Goal: Find specific page/section: Find specific page/section

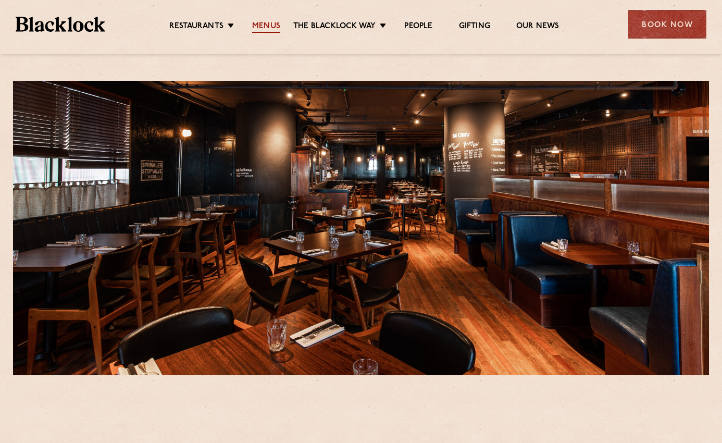
click at [259, 28] on link "Menus" at bounding box center [266, 26] width 28 height 11
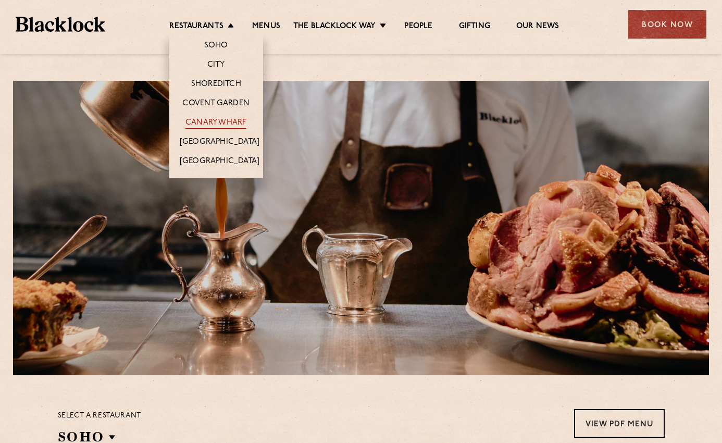
click at [205, 123] on link "Canary Wharf" at bounding box center [215, 123] width 61 height 11
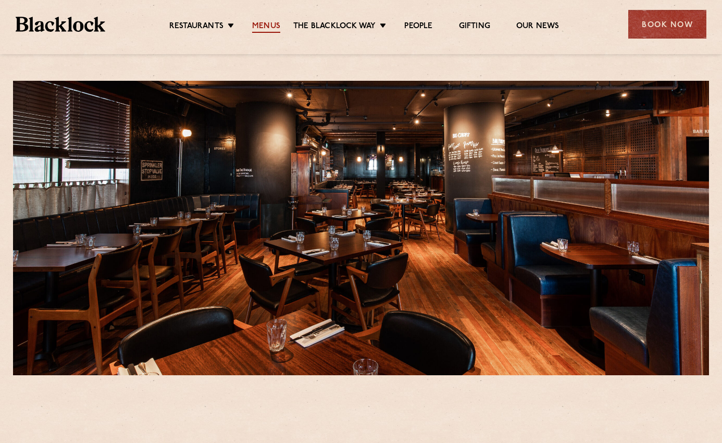
click at [267, 23] on link "Menus" at bounding box center [266, 26] width 28 height 11
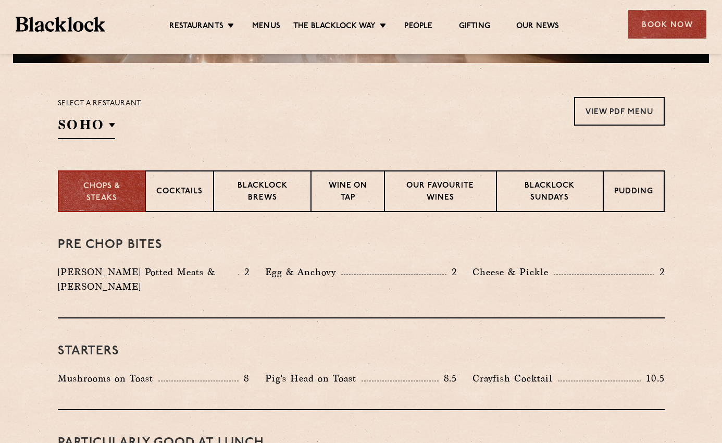
scroll to position [313, 0]
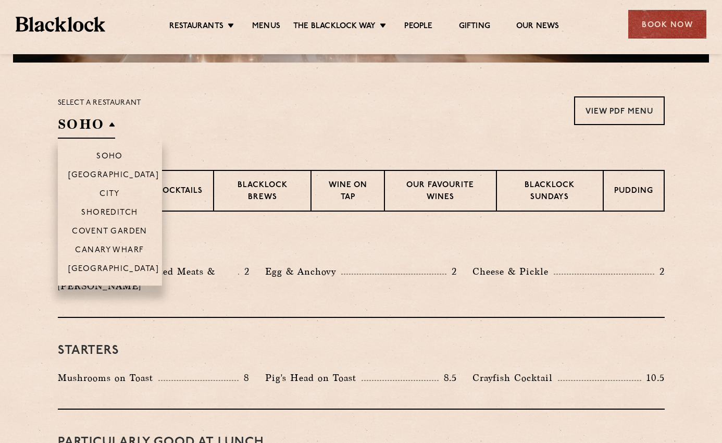
click at [98, 122] on h2 "SOHO" at bounding box center [86, 126] width 57 height 23
click at [81, 250] on p "Canary Wharf" at bounding box center [109, 251] width 69 height 10
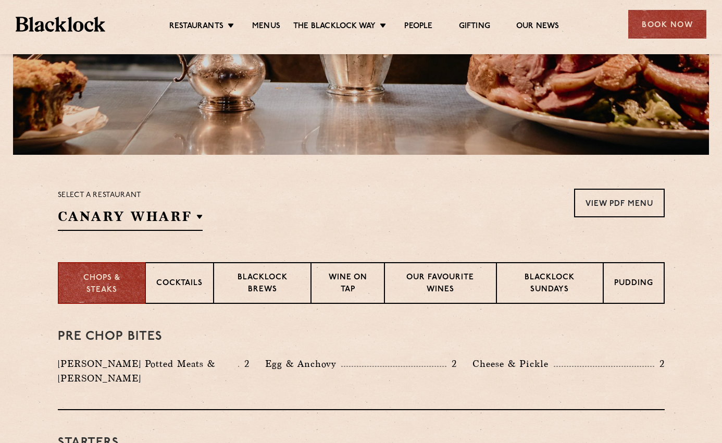
scroll to position [52, 0]
